Goal: Information Seeking & Learning: Learn about a topic

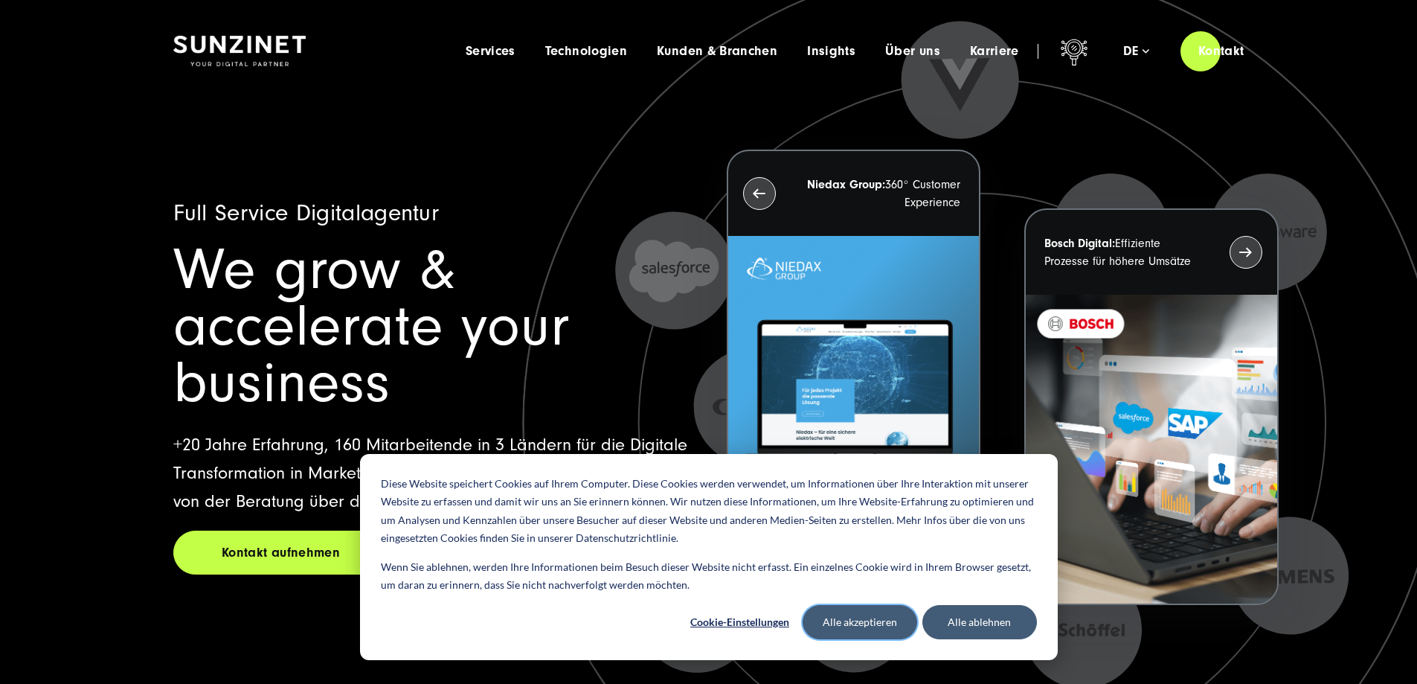
click at [884, 629] on button "Alle akzeptieren" at bounding box center [860, 622] width 115 height 34
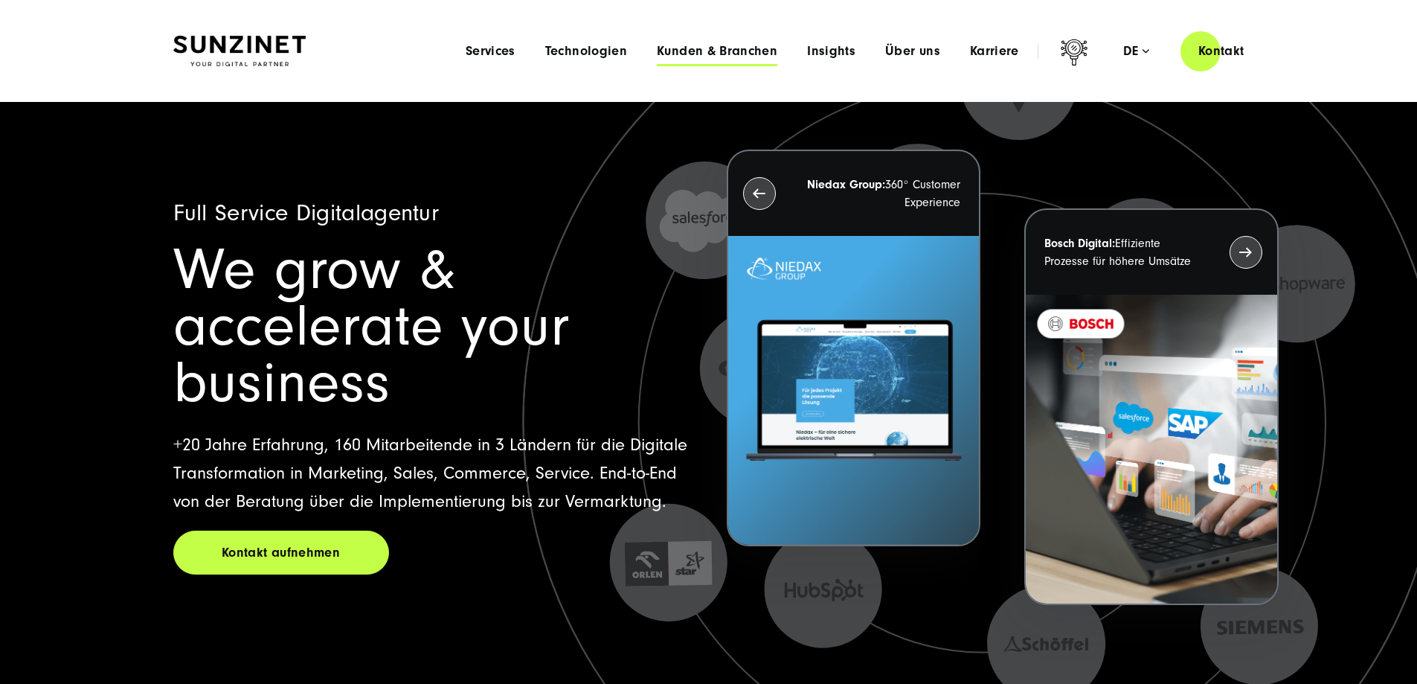
click at [658, 54] on span "Kunden & Branchen" at bounding box center [717, 51] width 121 height 15
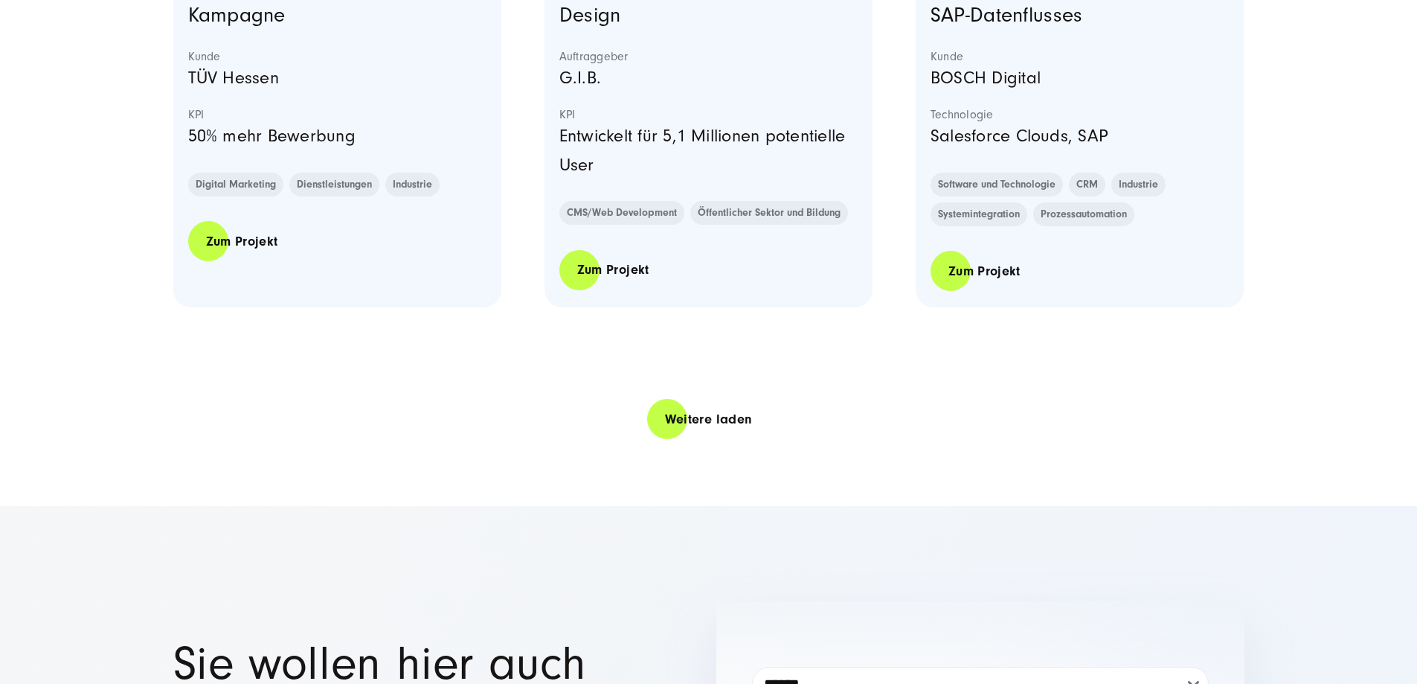
scroll to position [3125, 0]
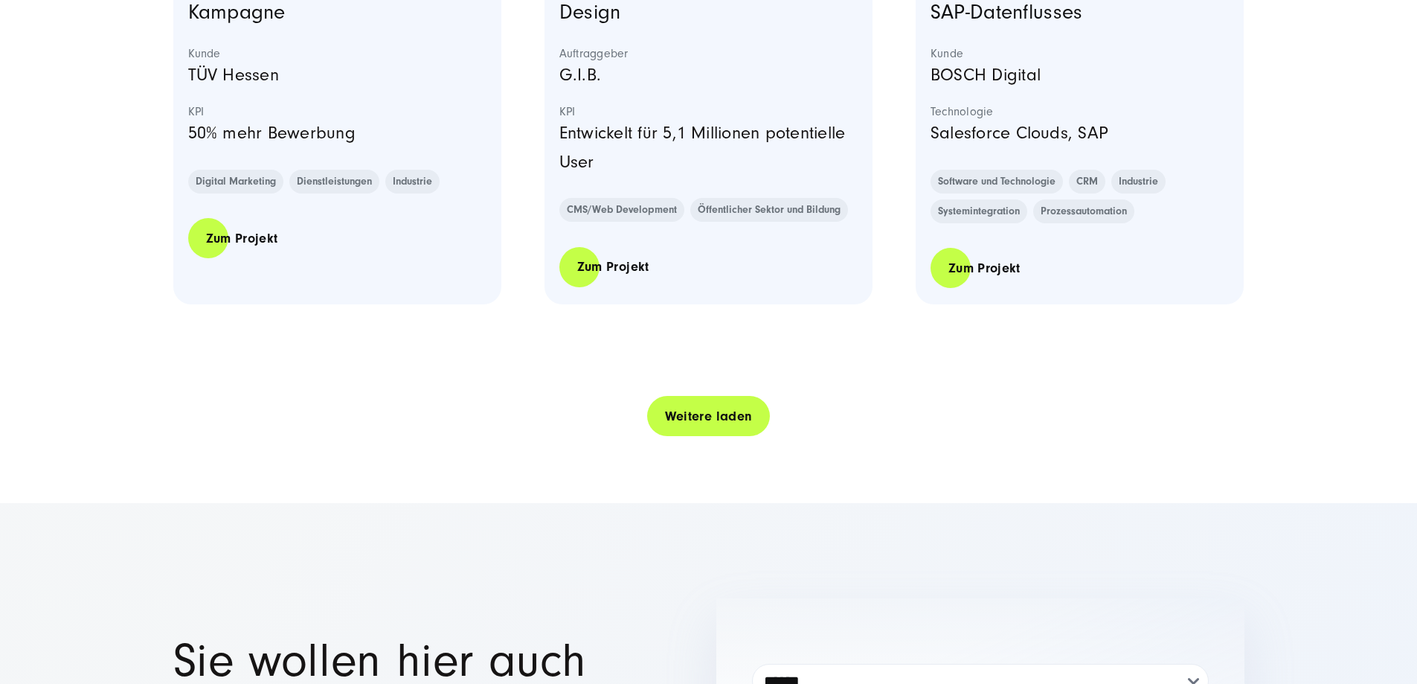
click at [693, 438] on link "Weitere laden" at bounding box center [709, 416] width 124 height 42
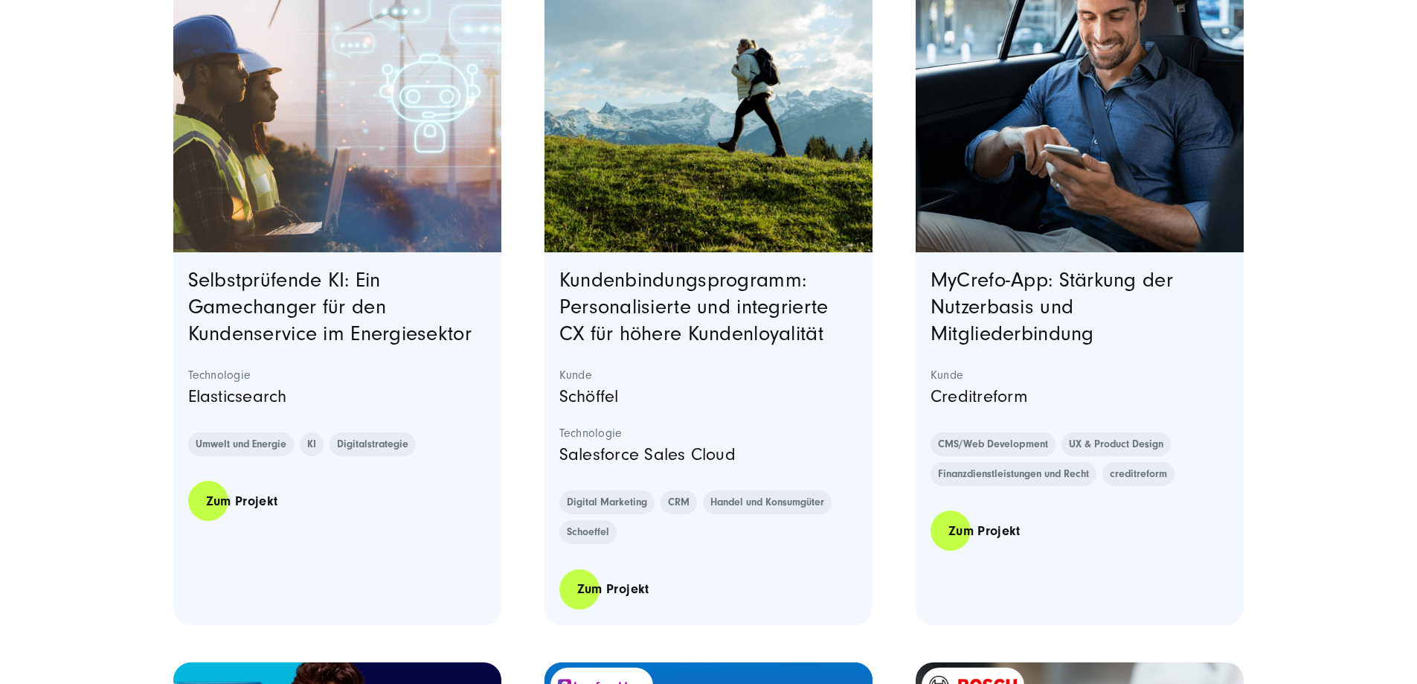
scroll to position [2158, 0]
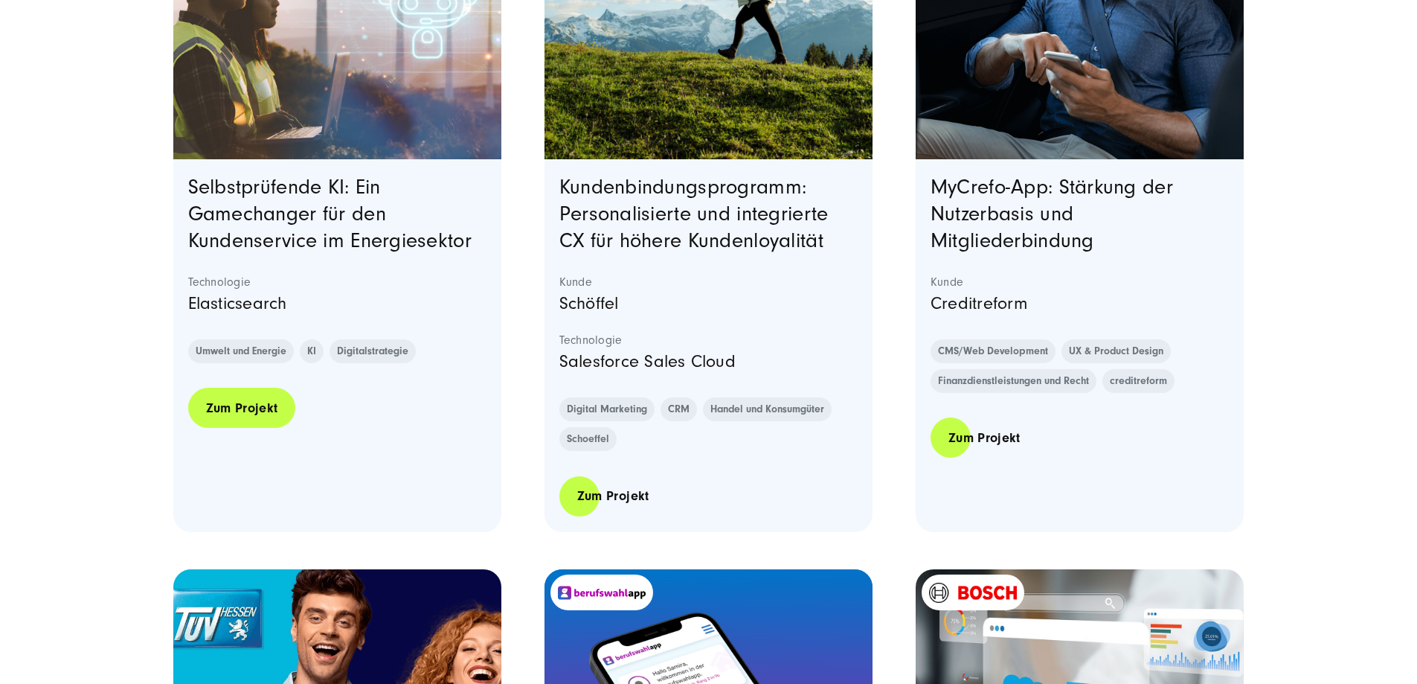
click at [264, 429] on link "Zum Projekt" at bounding box center [242, 408] width 108 height 42
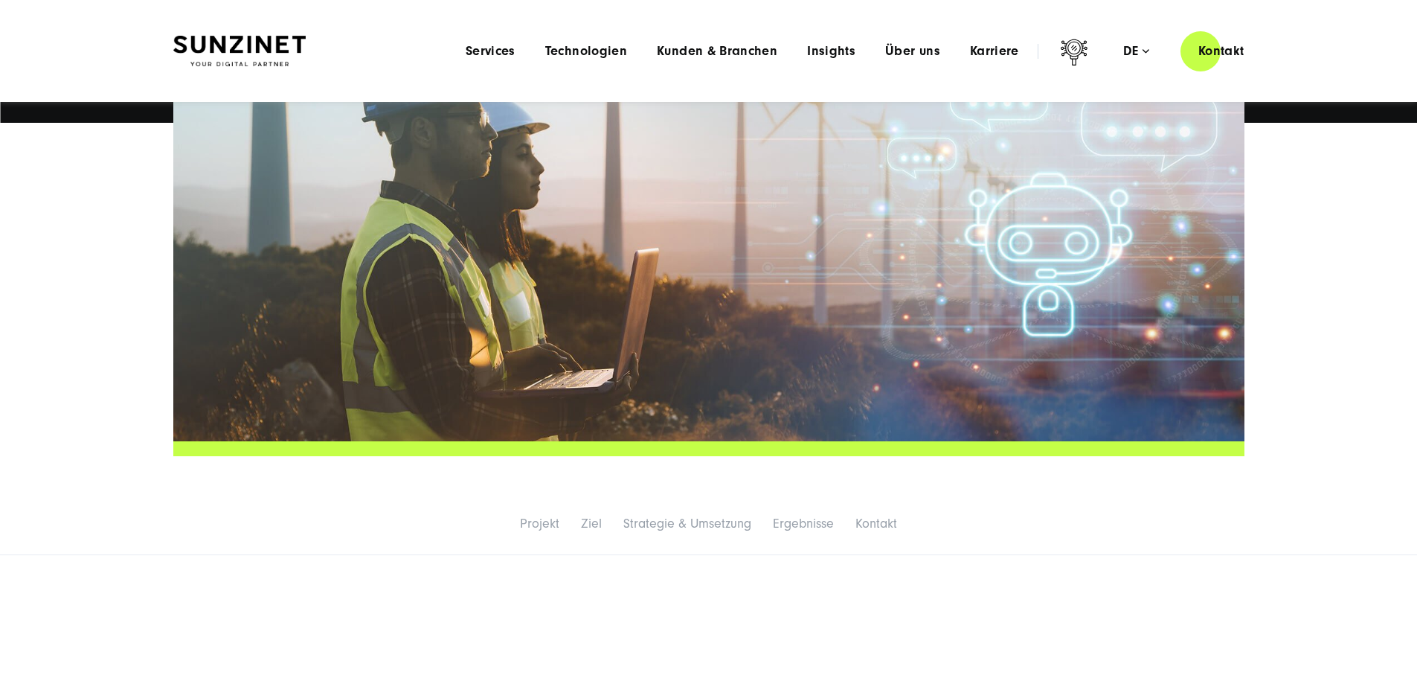
scroll to position [446, 0]
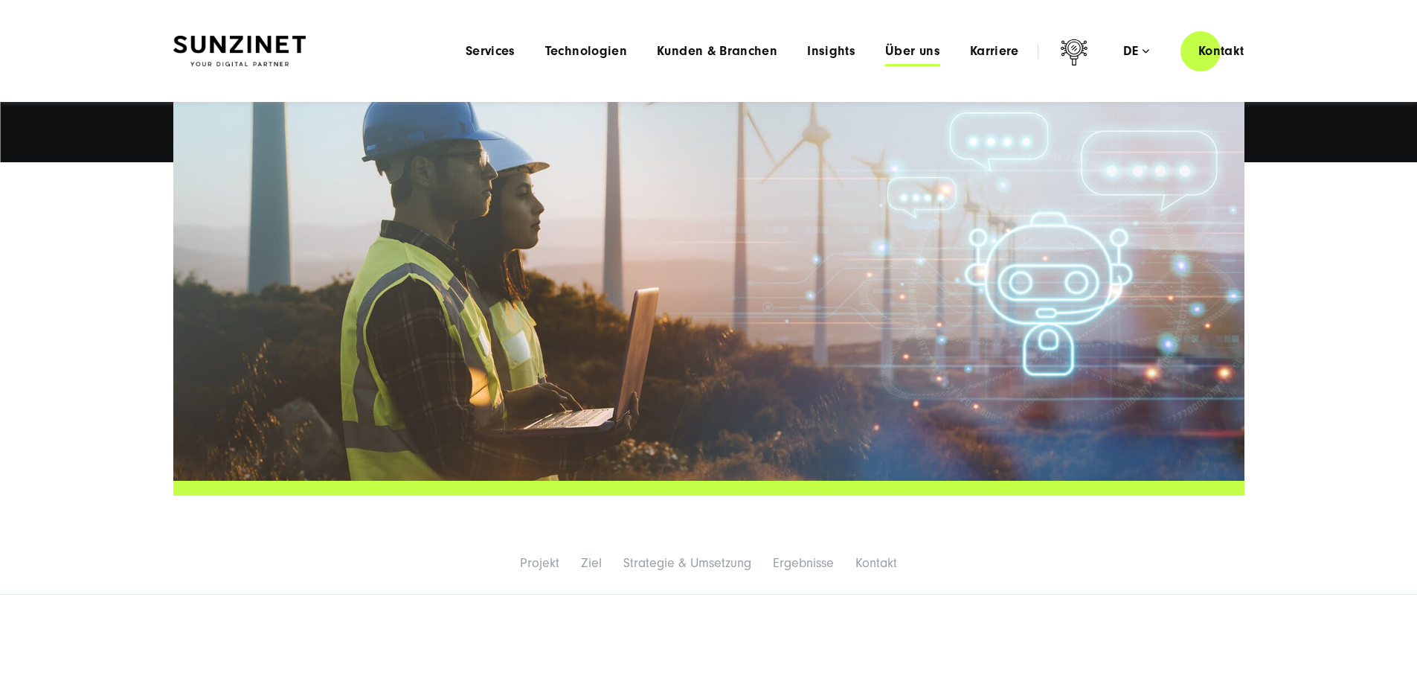
click at [885, 53] on span "Über uns" at bounding box center [912, 51] width 55 height 15
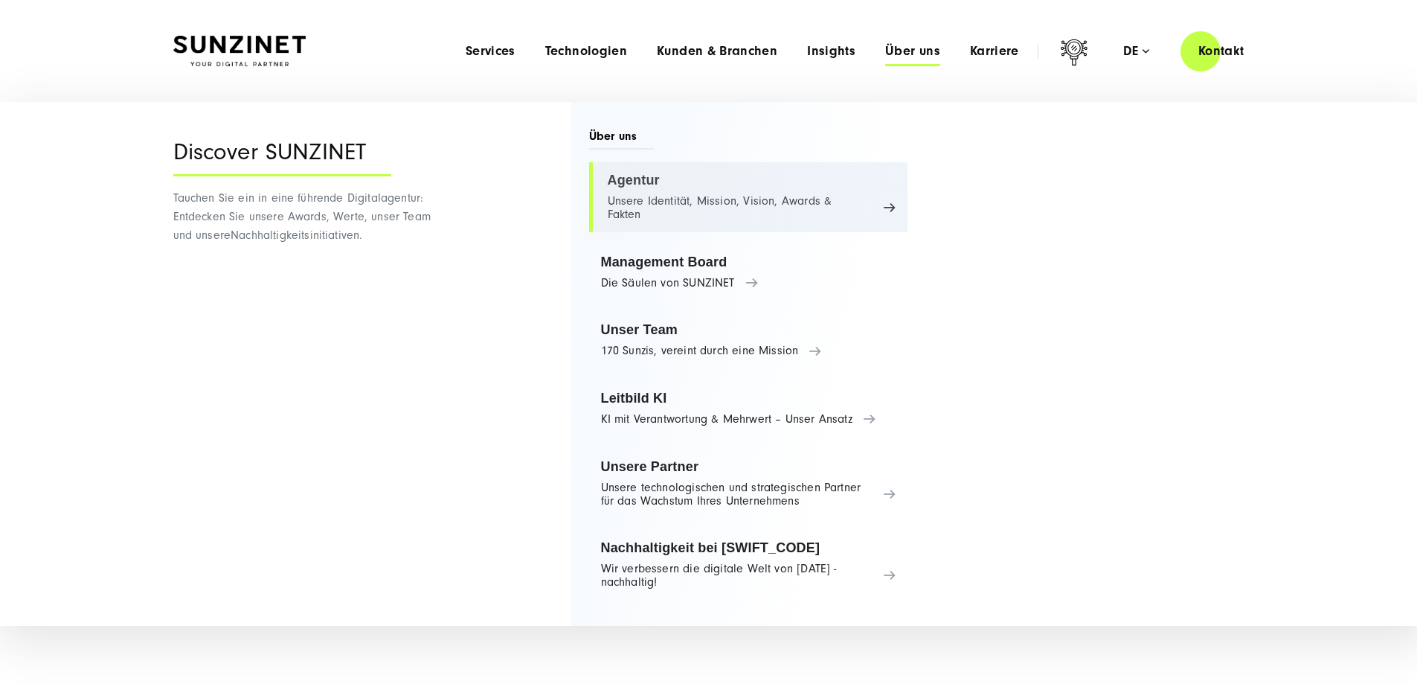
click at [833, 198] on link "Agentur Unsere Identität, Mission, Vision, Awards & Fakten" at bounding box center [748, 197] width 319 height 70
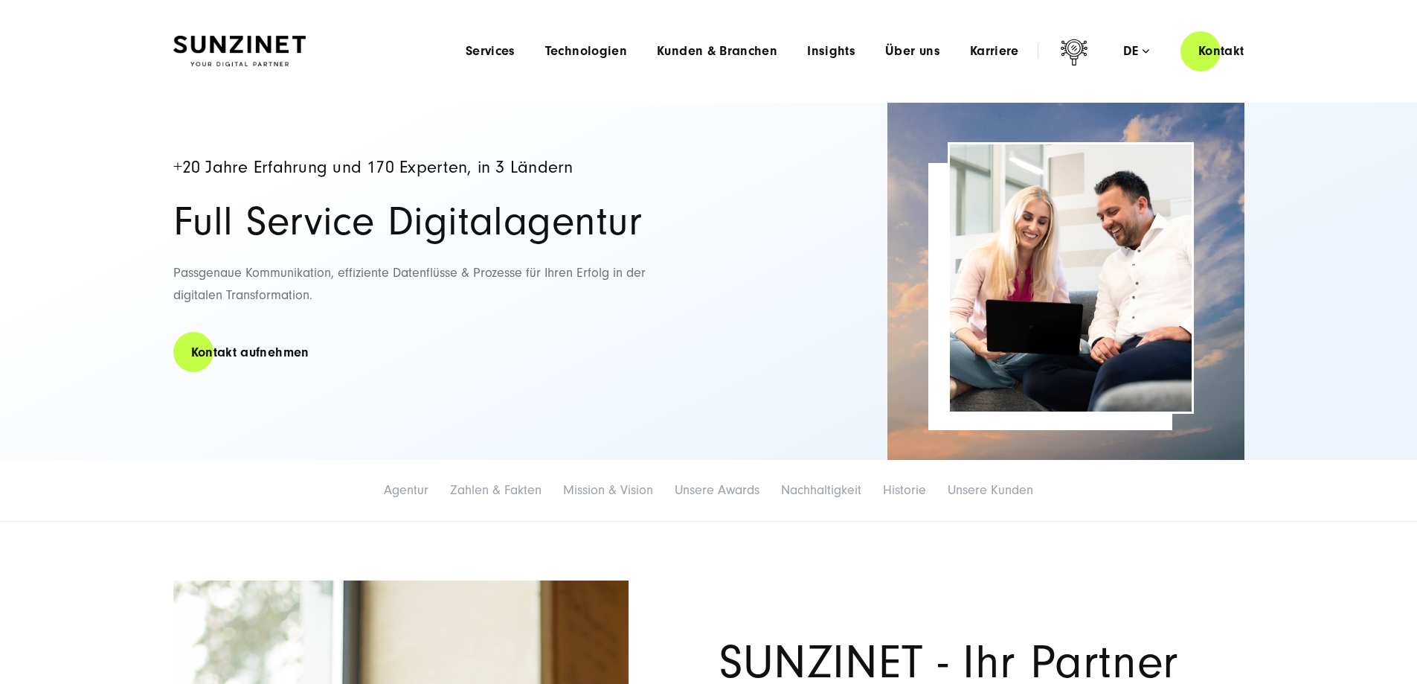
click at [548, 218] on h2 "Full Service Digitalagentur" at bounding box center [433, 222] width 521 height 42
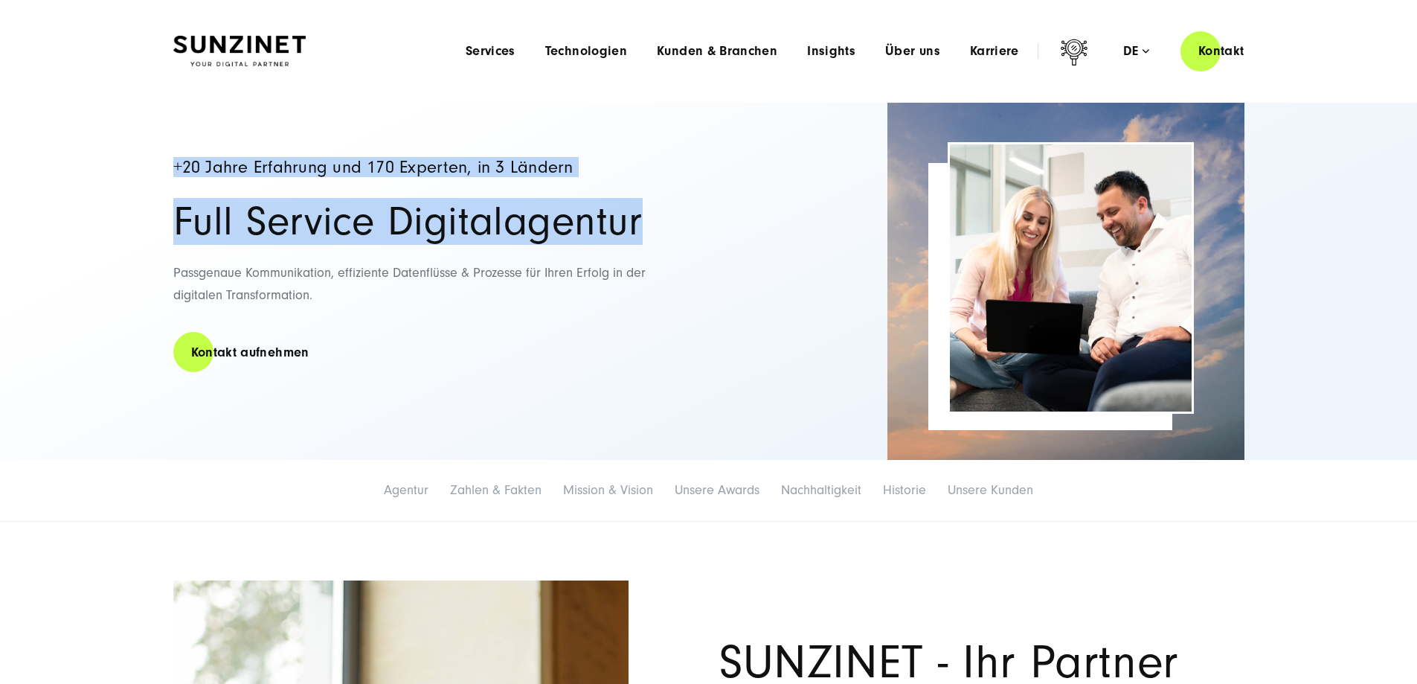
drag, startPoint x: 646, startPoint y: 220, endPoint x: 126, endPoint y: 160, distance: 522.8
click at [126, 160] on div "+20 Jahre Erfahrung und 170 Experten, in 3 Ländern Full Service Digitalagentur …" at bounding box center [708, 281] width 1417 height 357
click at [200, 211] on h2 "Full Service Digitalagentur" at bounding box center [433, 222] width 521 height 42
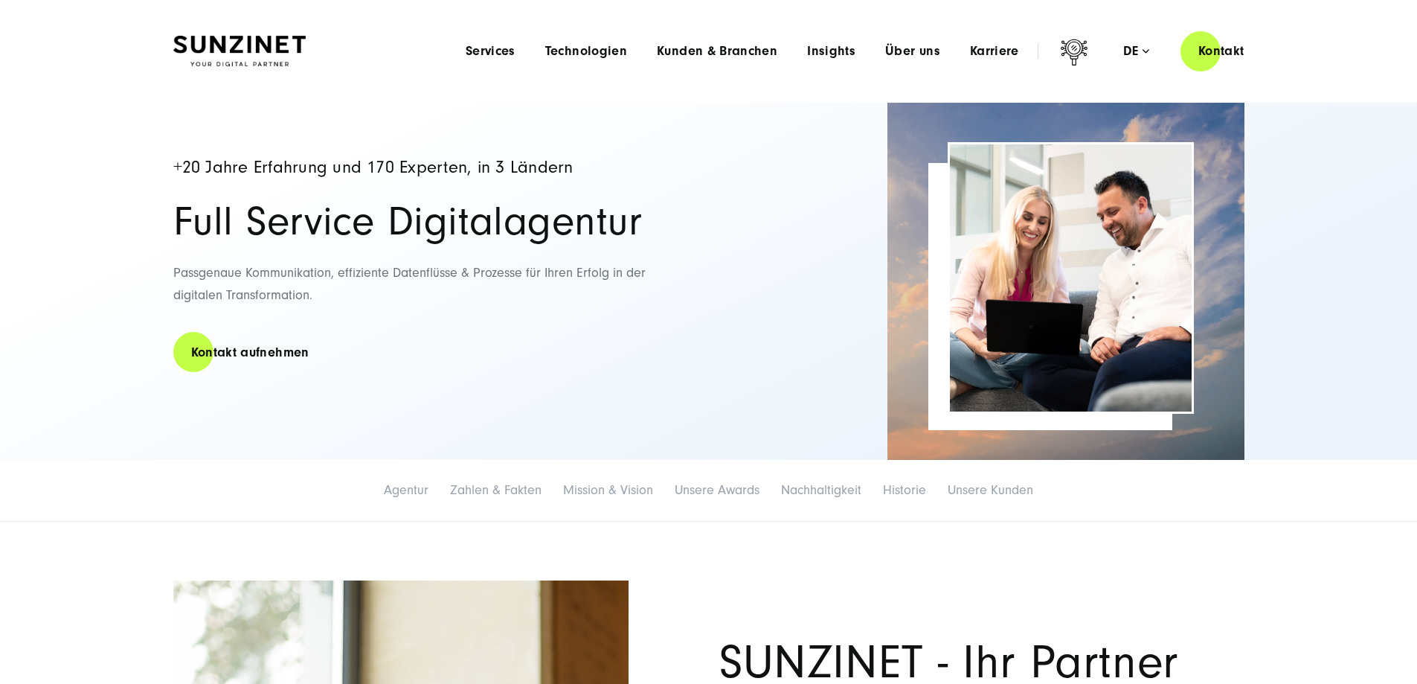
drag, startPoint x: 179, startPoint y: 227, endPoint x: 570, endPoint y: 341, distance: 407.6
click at [570, 341] on div "+20 Jahre Erfahrung und 170 Experten, in 3 Ländern Full Service Digitalagentur …" at bounding box center [433, 281] width 521 height 357
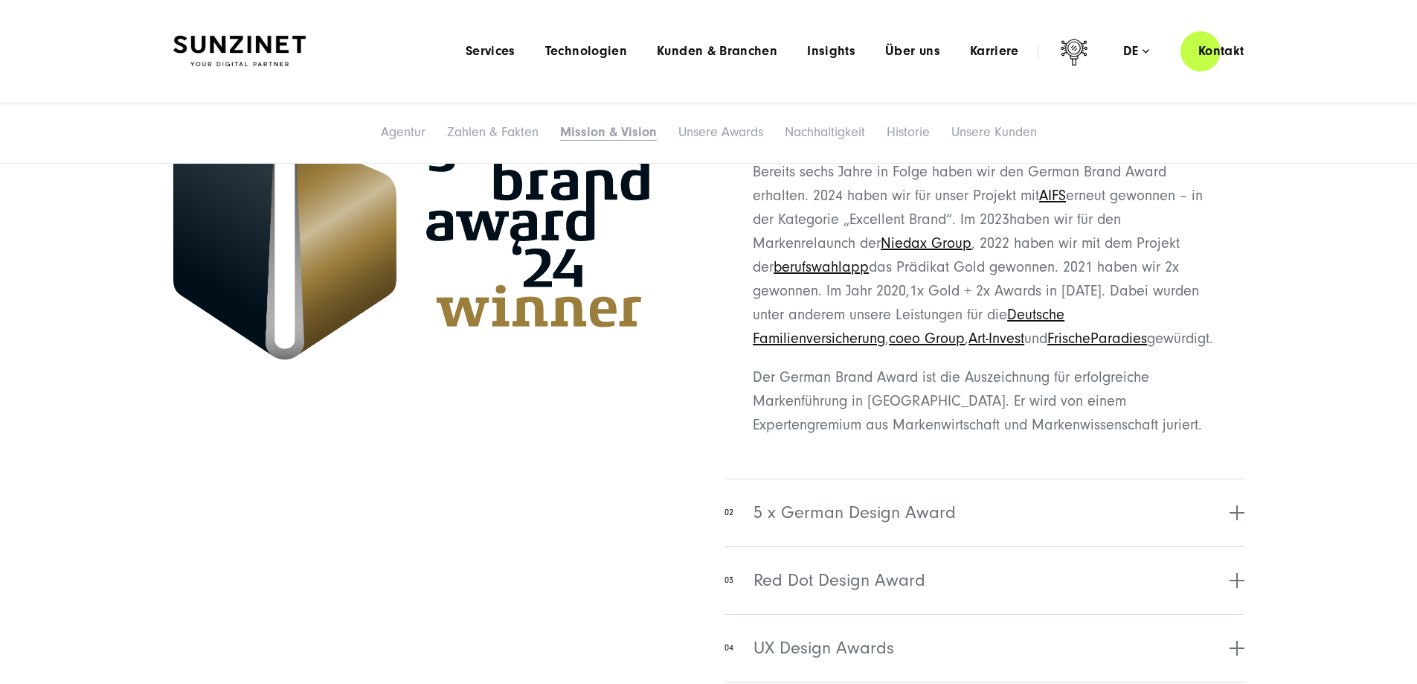
scroll to position [3646, 0]
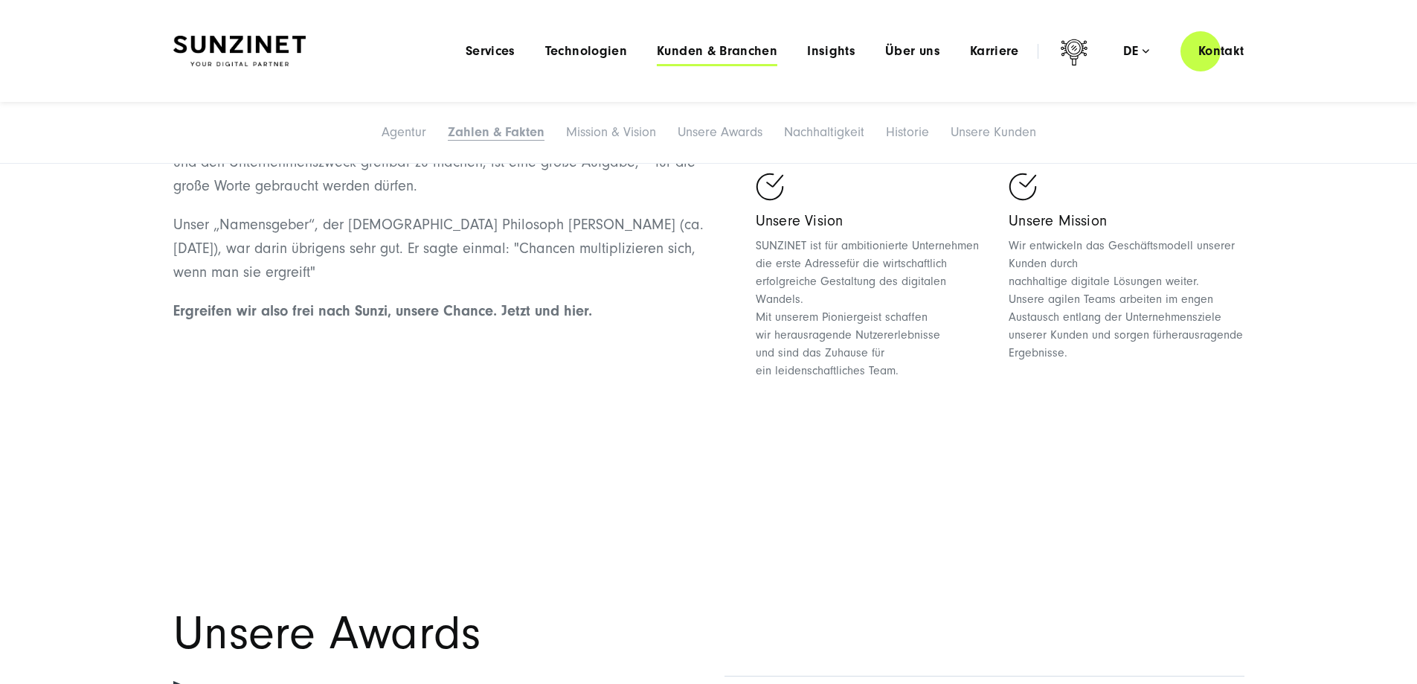
click at [698, 51] on span "Kunden & Branchen" at bounding box center [717, 51] width 121 height 15
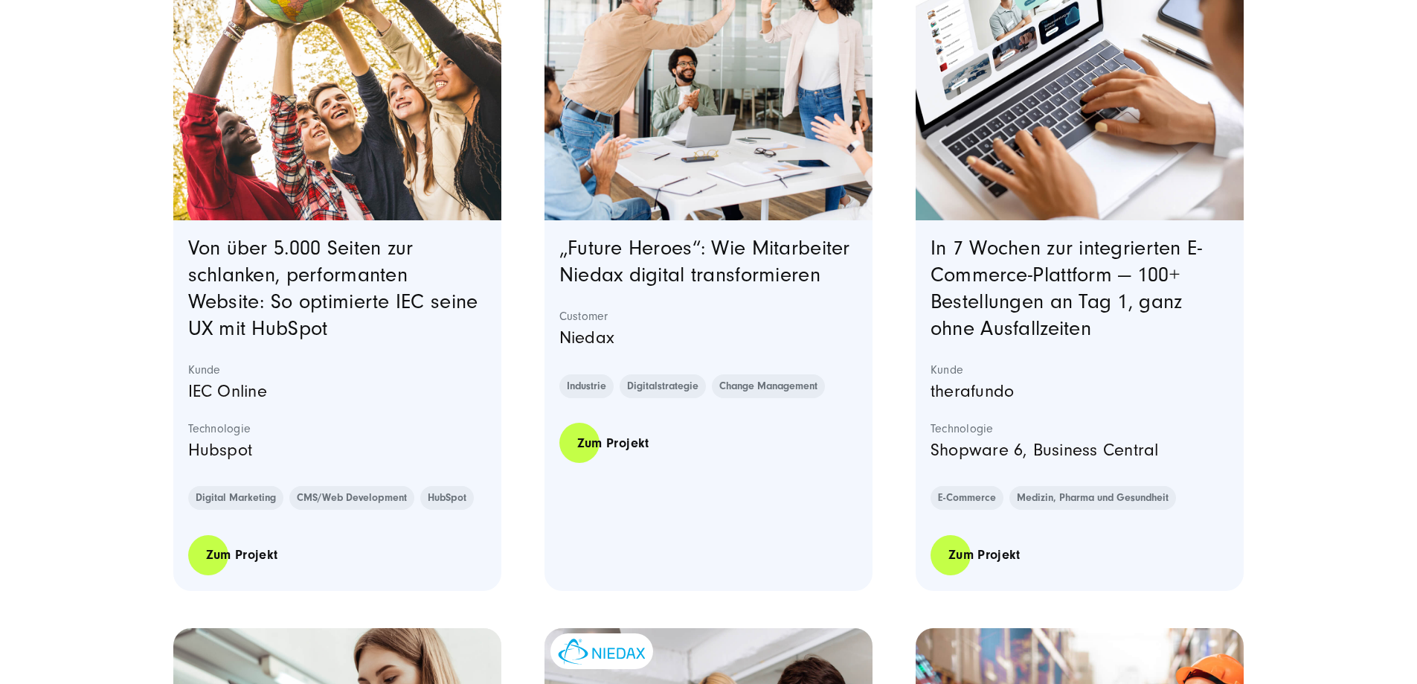
scroll to position [818, 0]
